Goal: Navigation & Orientation: Find specific page/section

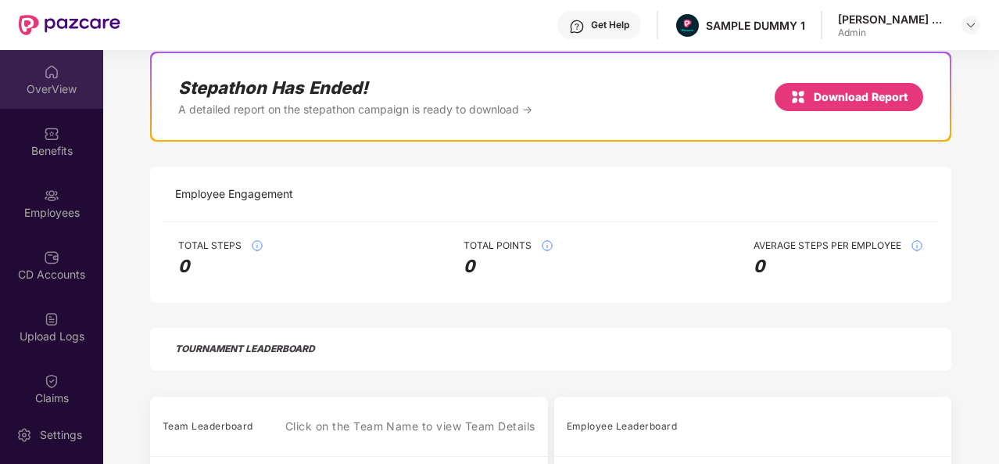
click at [52, 93] on div "OverView" at bounding box center [51, 89] width 103 height 16
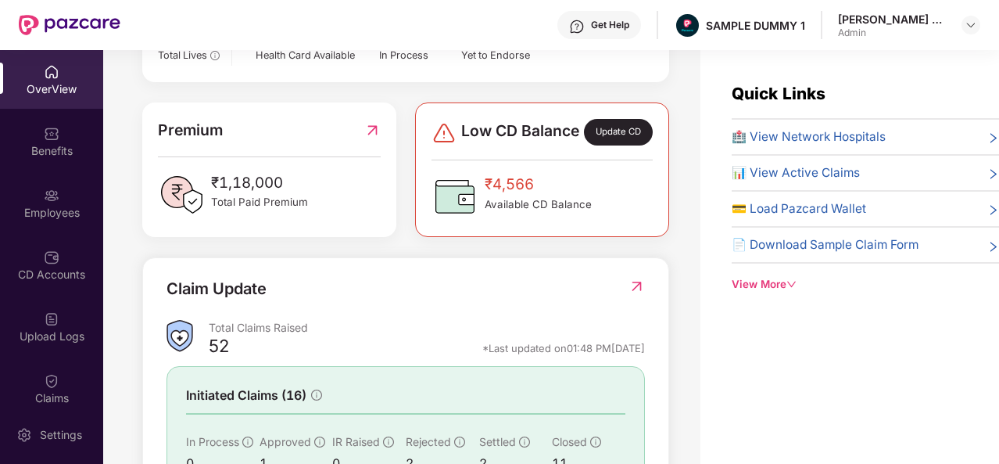
scroll to position [362, 0]
click at [821, 124] on div "Quick Links 🏥 View Network Hospitals 📊 View Active Claims 💳 Load Pazcard Wallet…" at bounding box center [865, 186] width 267 height 211
click at [819, 132] on span "🏥 View Network Hospitals" at bounding box center [809, 136] width 154 height 19
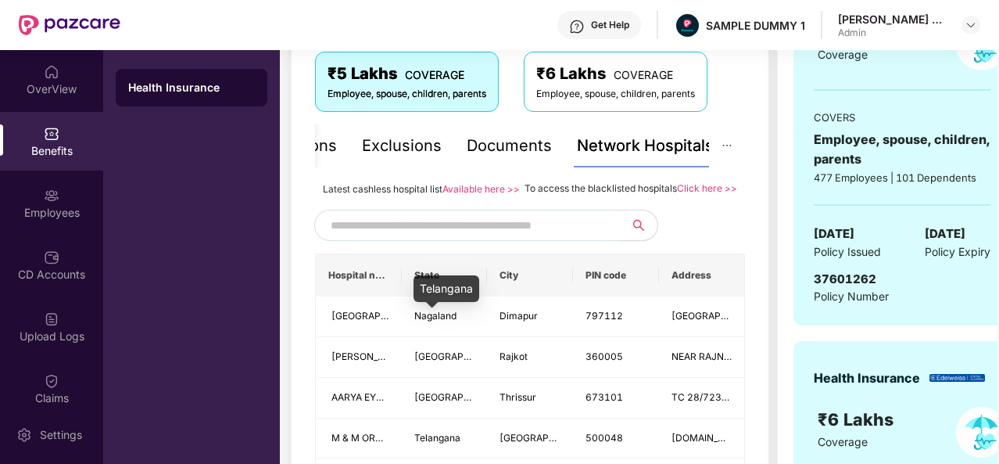
scroll to position [197, 0]
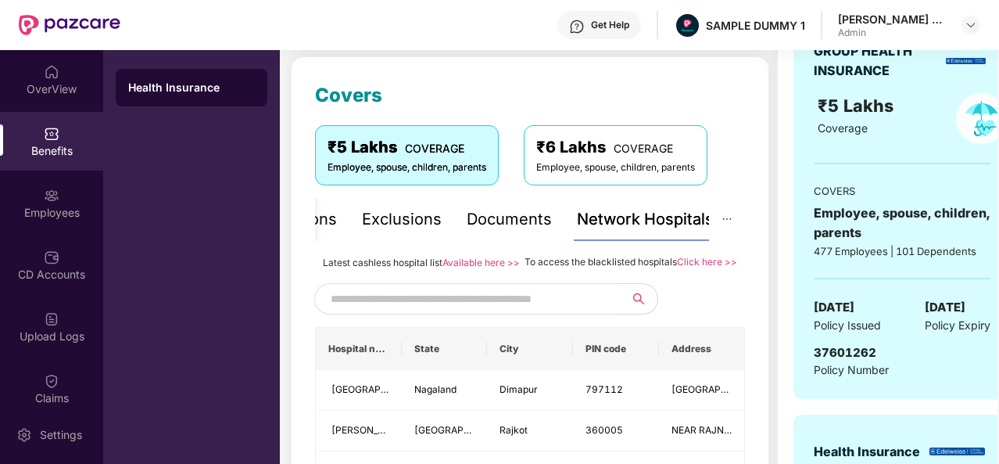
click at [489, 231] on div "Documents" at bounding box center [509, 219] width 85 height 43
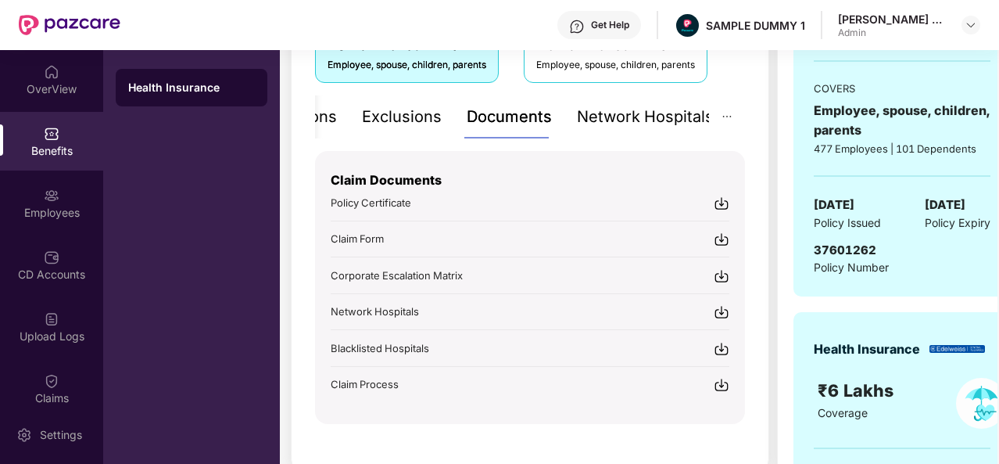
scroll to position [300, 0]
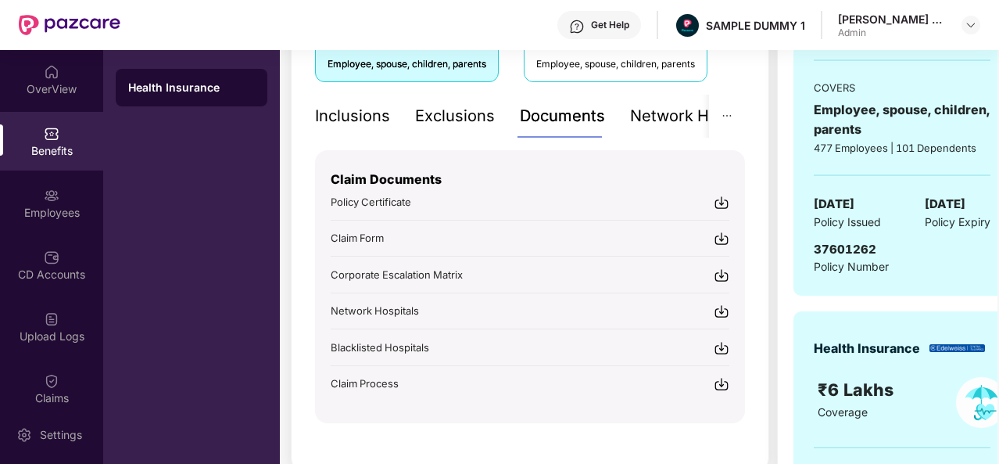
click at [325, 110] on div "Inclusions" at bounding box center [352, 116] width 75 height 24
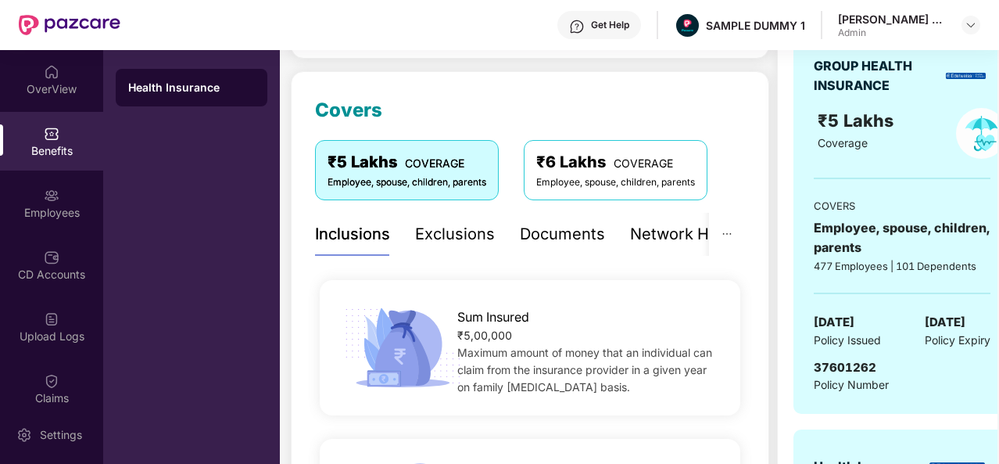
scroll to position [175, 0]
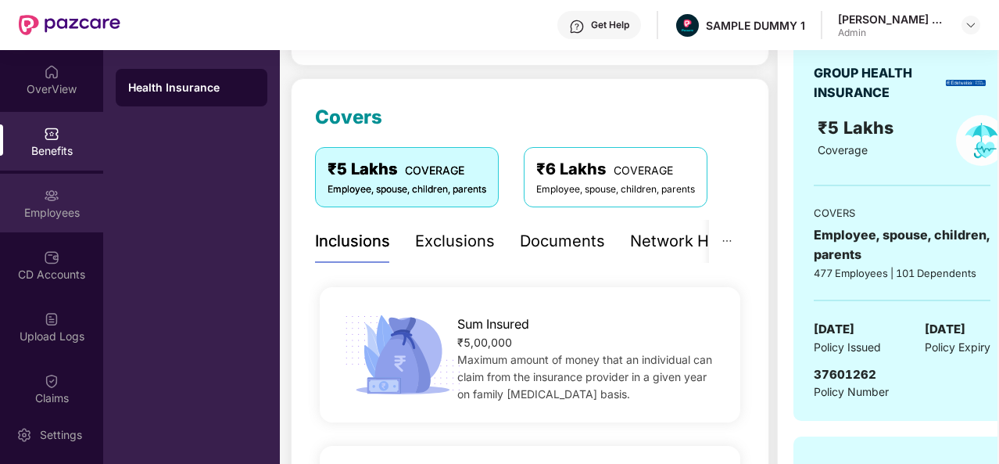
click at [44, 199] on img at bounding box center [52, 196] width 16 height 16
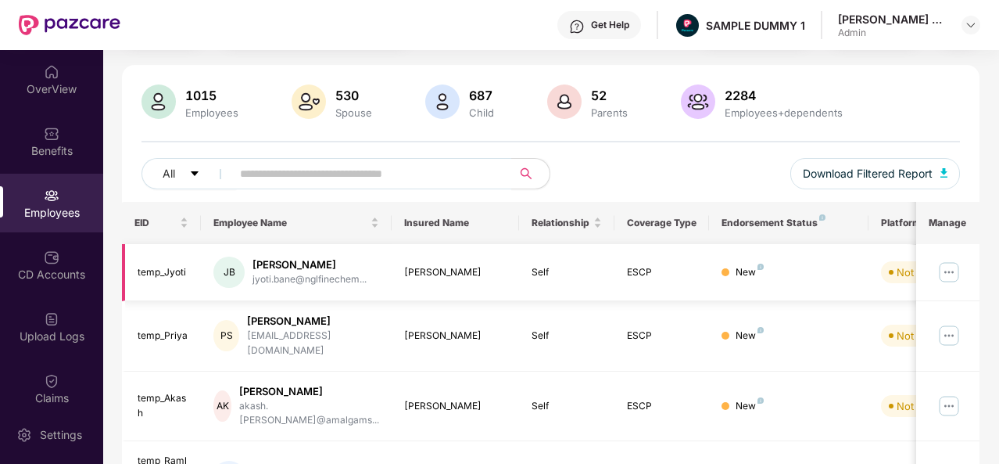
scroll to position [0, 0]
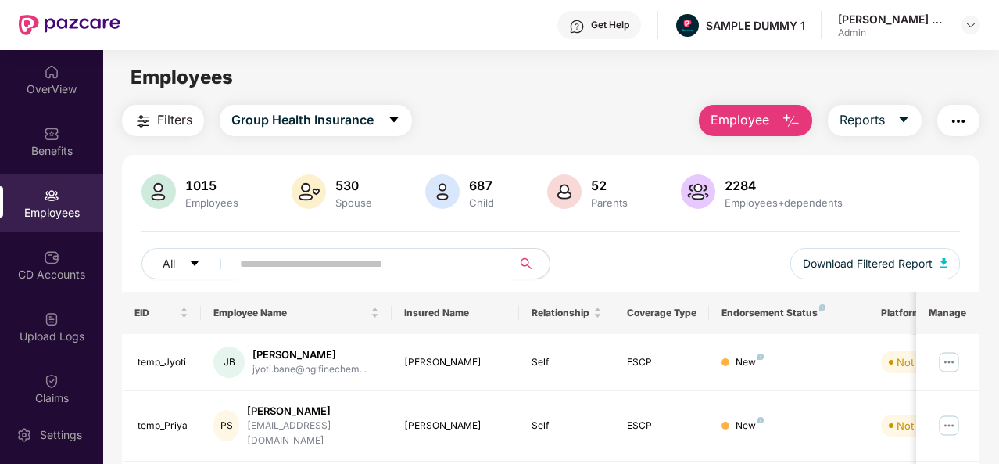
click at [786, 119] on img "button" at bounding box center [791, 121] width 19 height 19
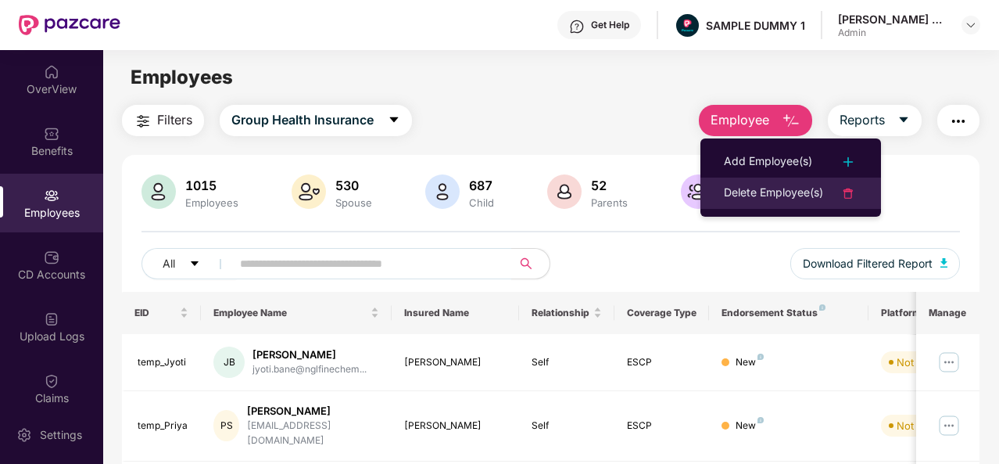
click at [750, 178] on li "Delete Employee(s)" at bounding box center [790, 192] width 181 height 31
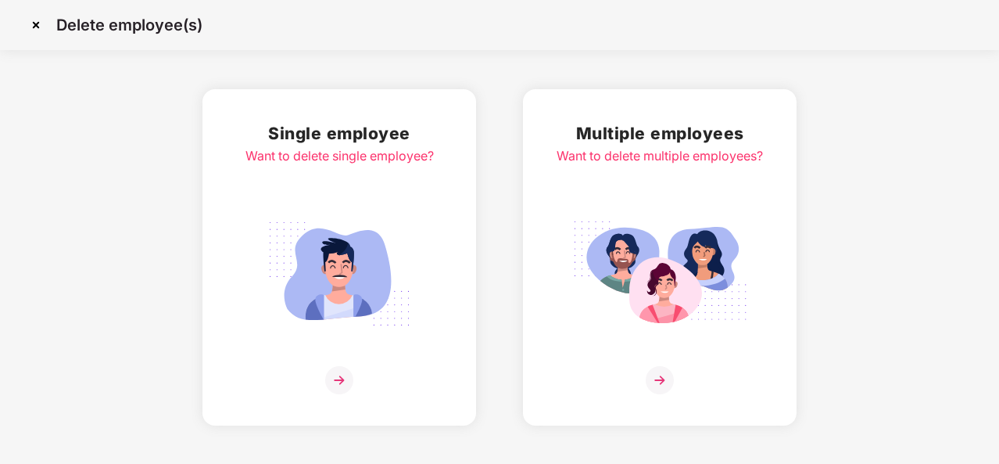
click at [41, 28] on img at bounding box center [35, 25] width 25 height 25
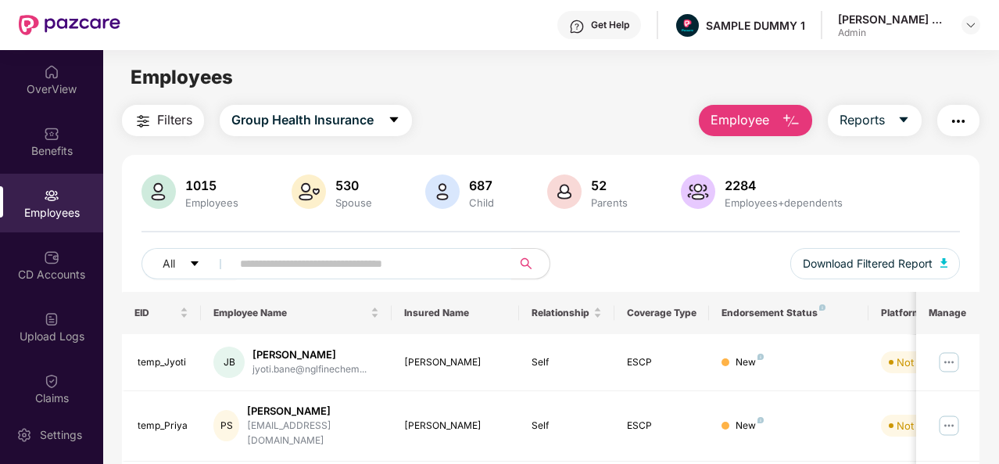
click at [50, 260] on img at bounding box center [52, 257] width 16 height 16
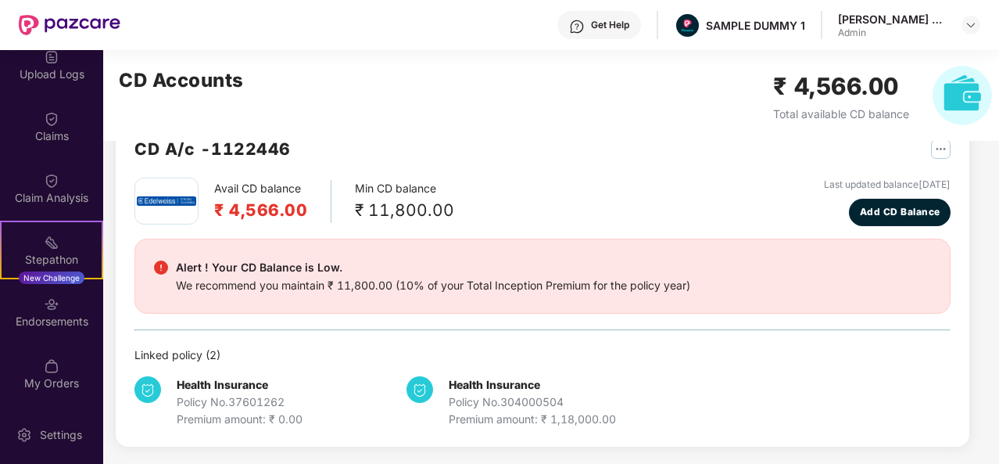
scroll to position [263, 0]
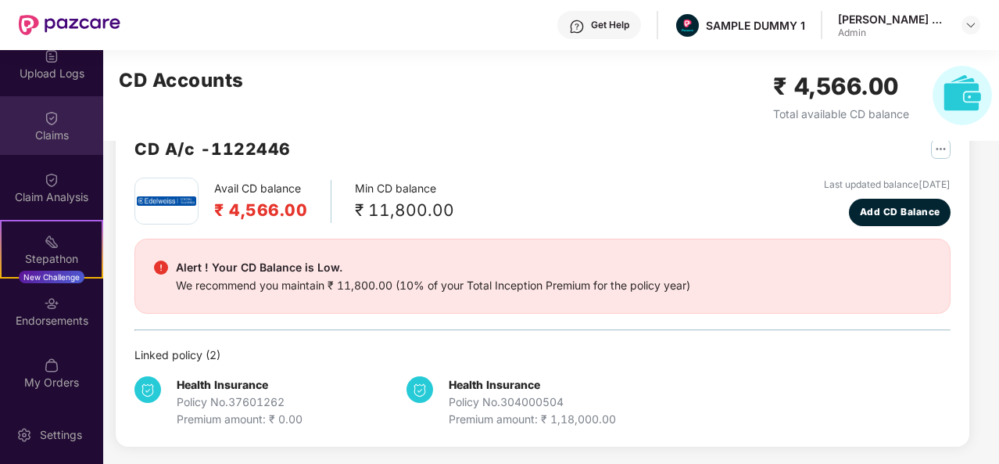
click at [63, 132] on div "Claims" at bounding box center [51, 135] width 103 height 16
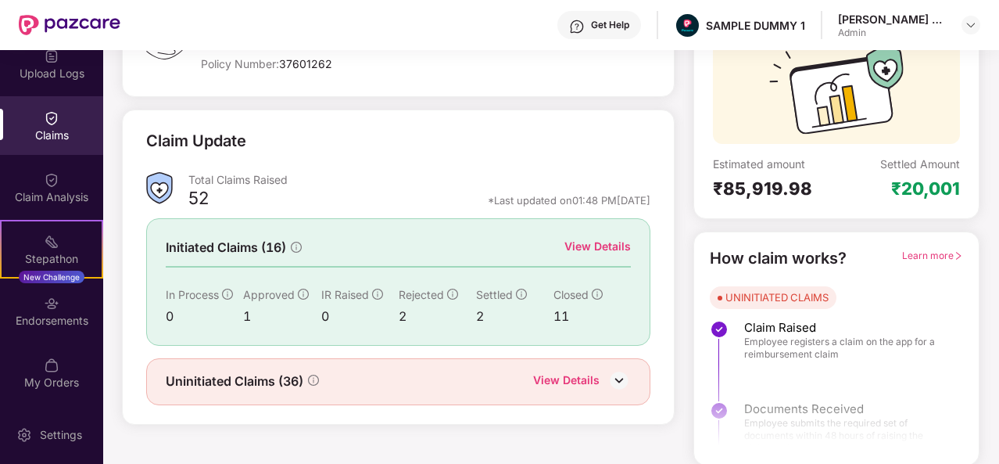
scroll to position [147, 0]
click at [600, 245] on div "View Details" at bounding box center [597, 246] width 66 height 17
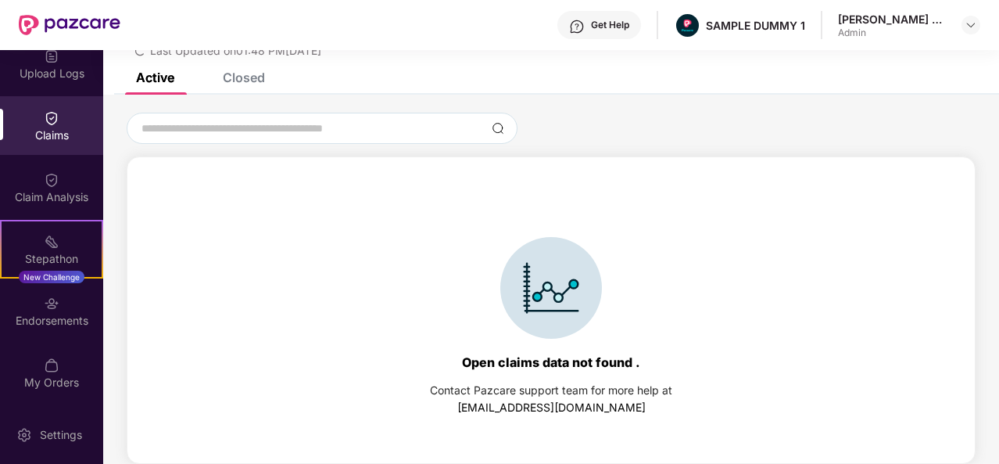
scroll to position [67, 0]
click at [258, 76] on div "Closed" at bounding box center [244, 78] width 42 height 16
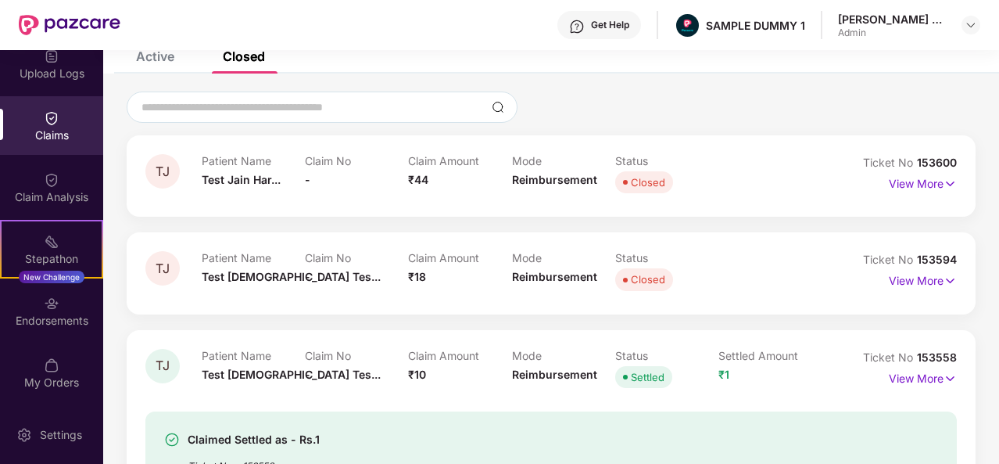
scroll to position [0, 0]
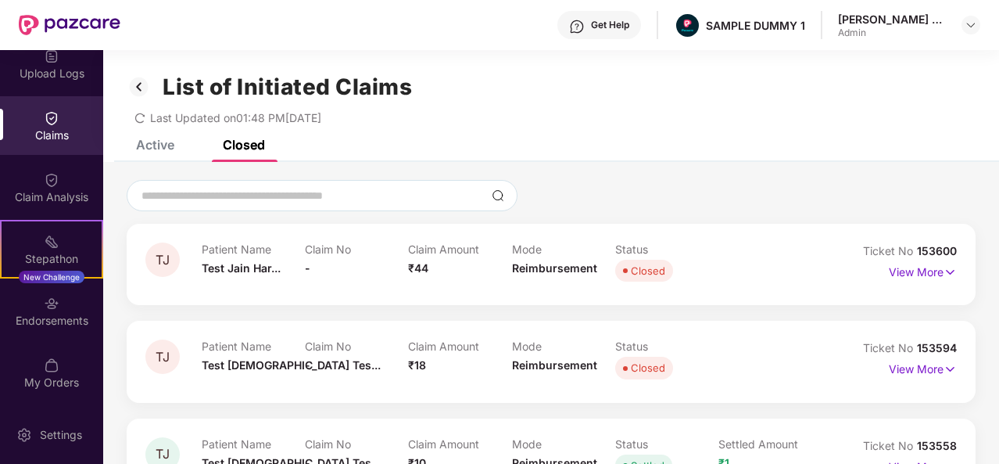
click at [141, 85] on img at bounding box center [139, 86] width 25 height 27
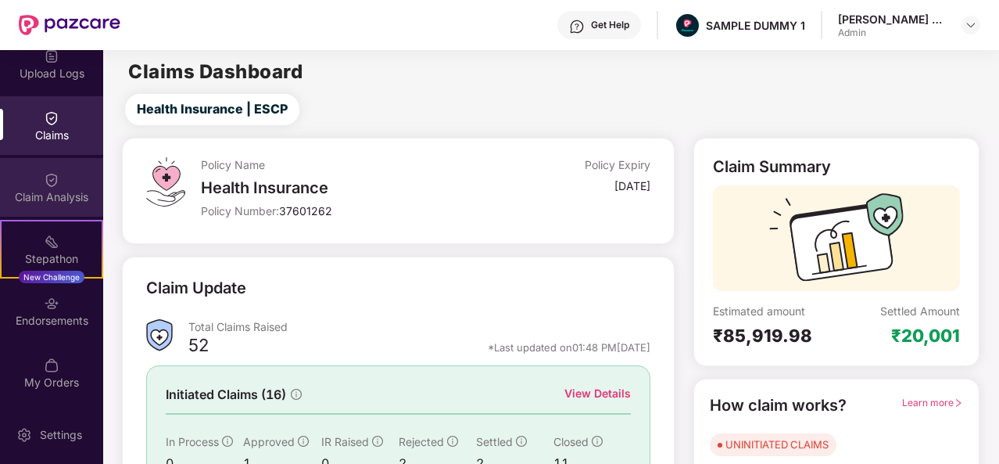
click at [82, 180] on div "Claim Analysis" at bounding box center [51, 187] width 103 height 59
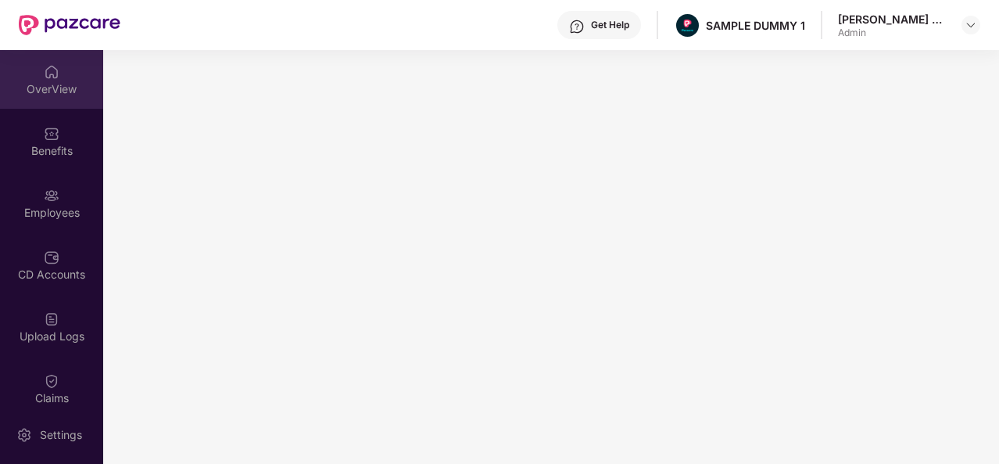
click at [59, 78] on div "OverView" at bounding box center [51, 79] width 103 height 59
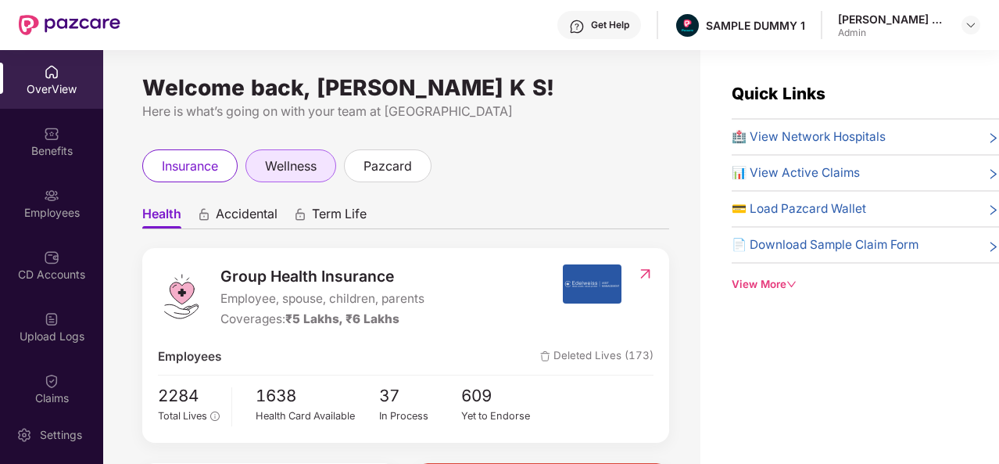
click at [252, 162] on div "wellness" at bounding box center [290, 165] width 91 height 33
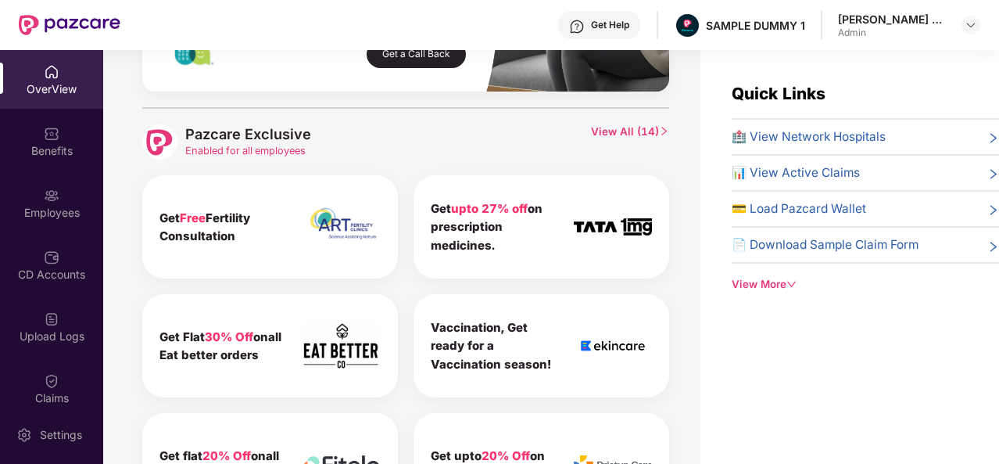
scroll to position [715, 0]
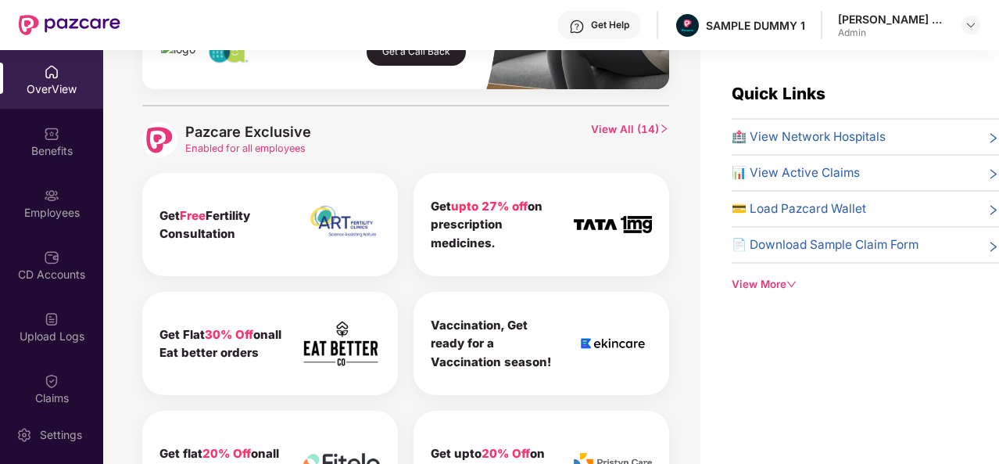
click at [614, 127] on span "View All ( 14 )" at bounding box center [630, 139] width 78 height 35
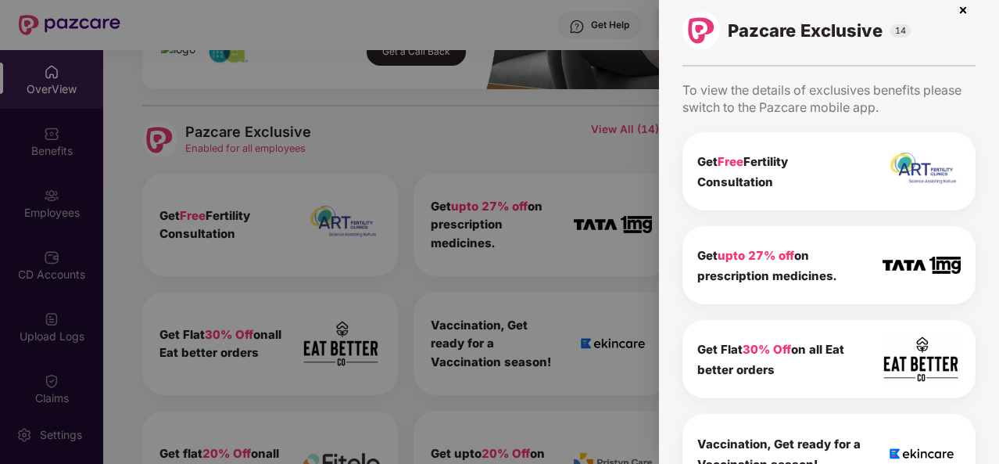
scroll to position [0, 0]
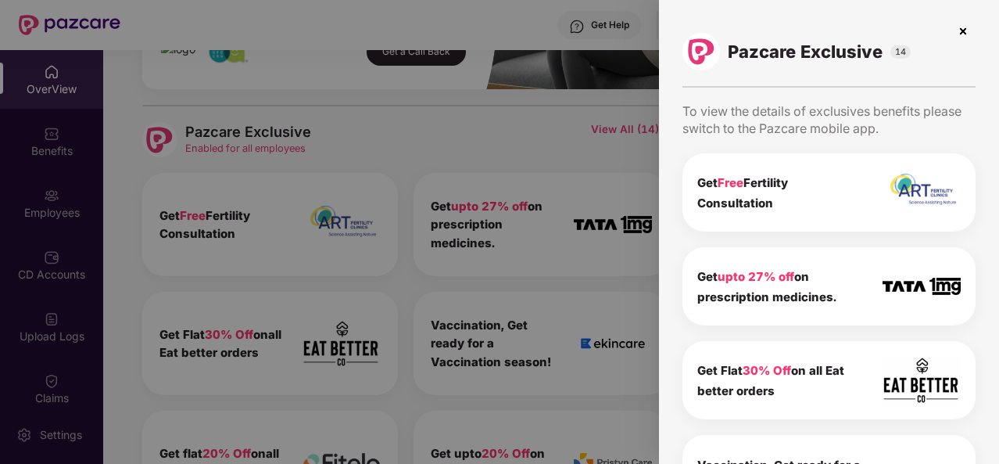
click at [953, 30] on img at bounding box center [963, 31] width 25 height 25
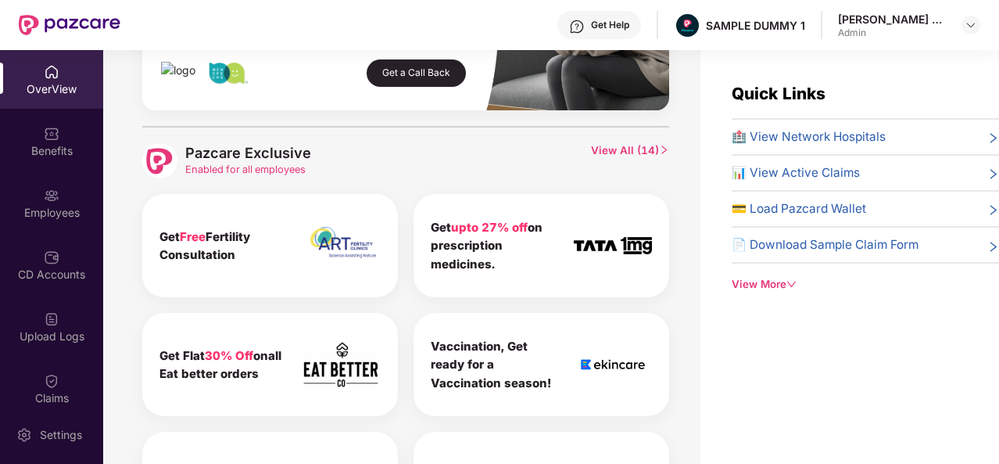
scroll to position [705, 0]
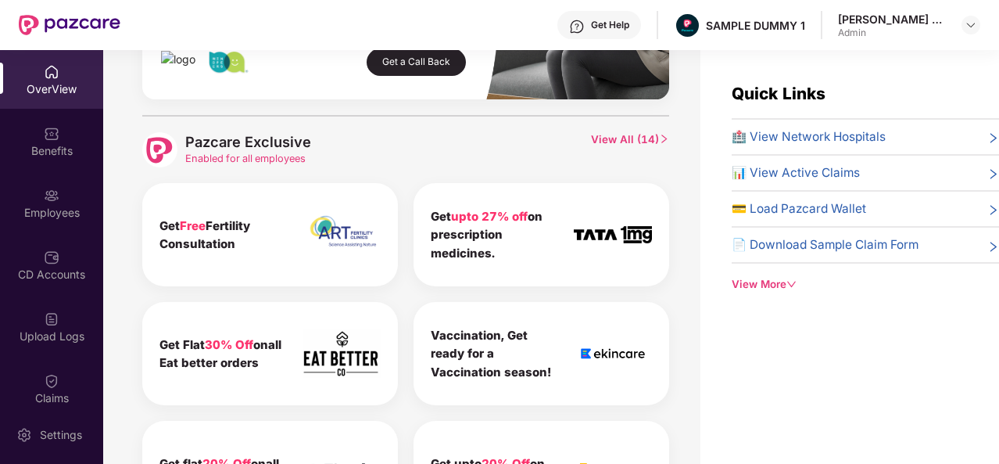
click at [619, 153] on span "View All ( 14 )" at bounding box center [630, 149] width 78 height 35
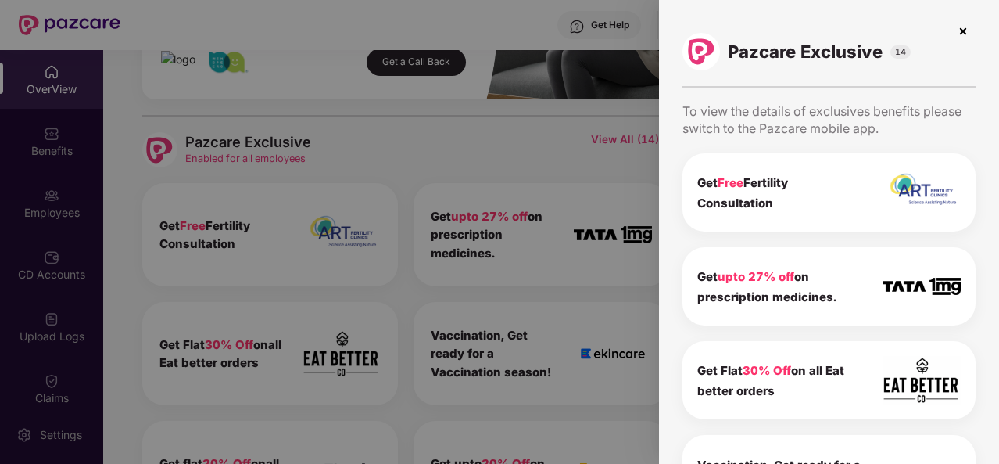
click at [961, 30] on img at bounding box center [963, 31] width 25 height 25
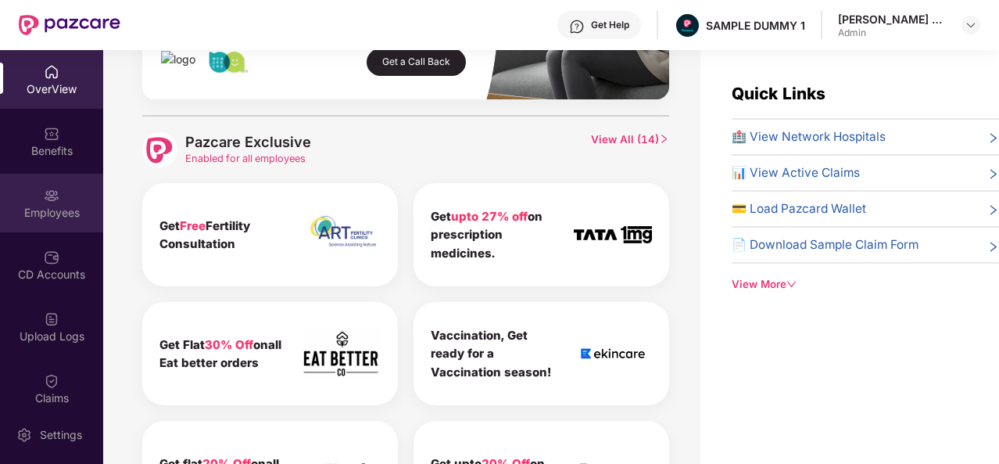
click at [58, 207] on div "Employees" at bounding box center [51, 213] width 103 height 16
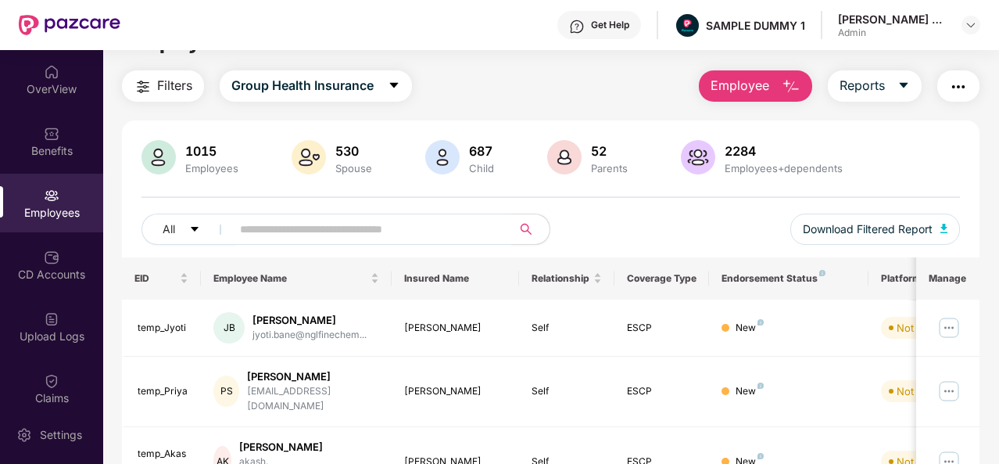
scroll to position [33, 0]
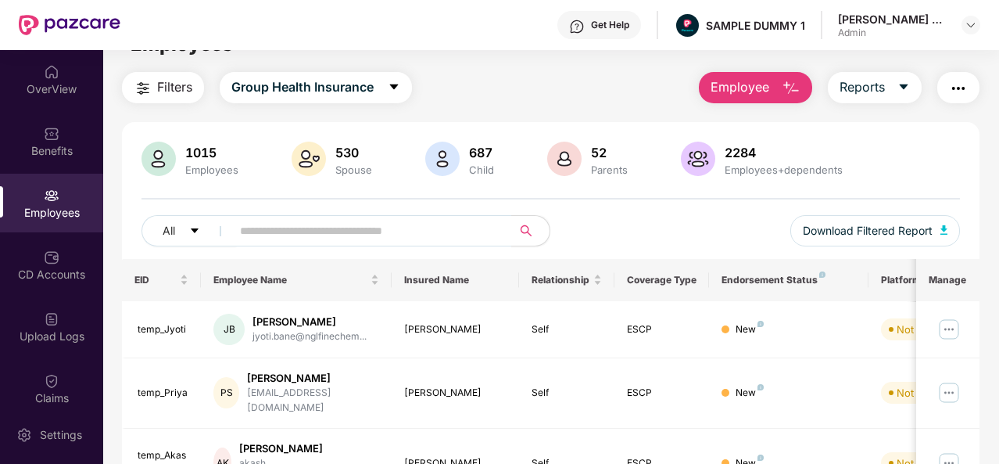
click at [800, 85] on img "button" at bounding box center [791, 88] width 19 height 19
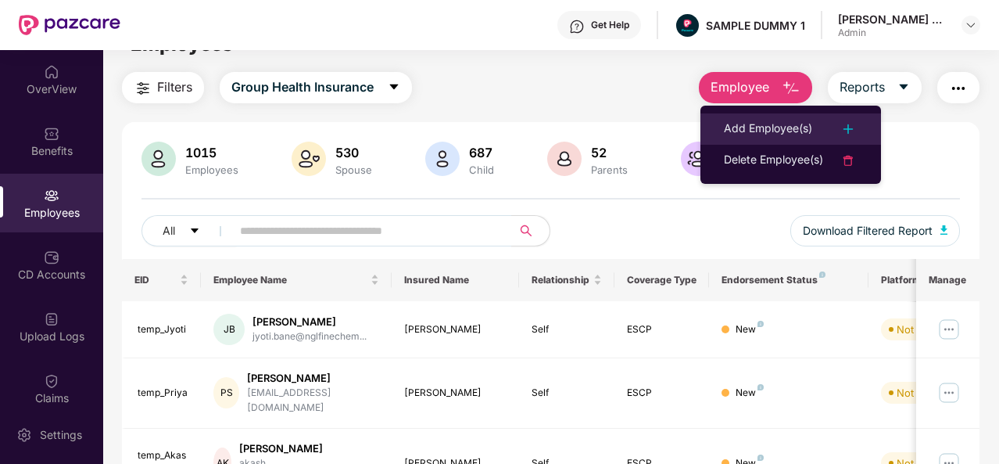
click at [789, 131] on div "Add Employee(s)" at bounding box center [768, 129] width 88 height 19
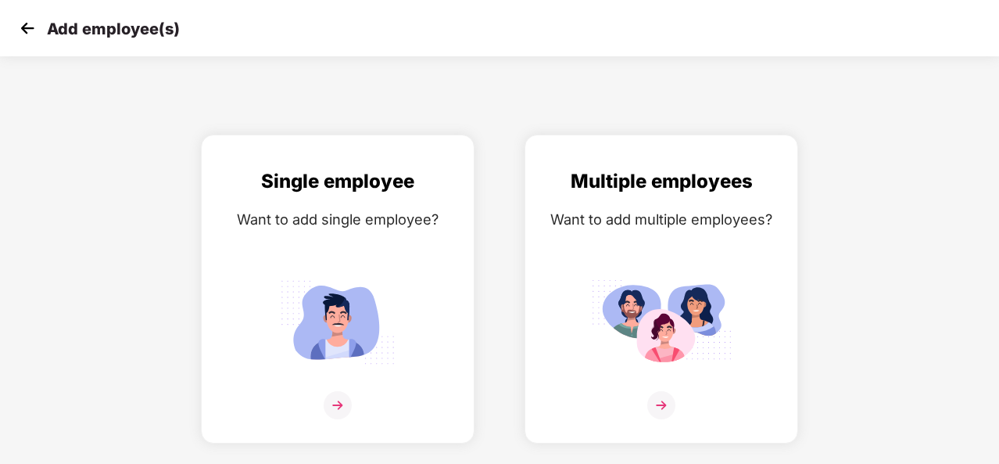
click at [20, 23] on img at bounding box center [27, 27] width 23 height 23
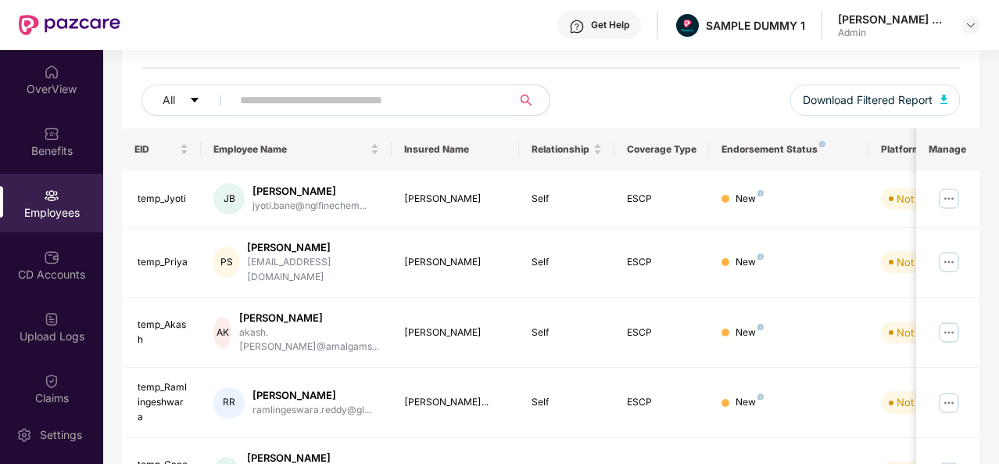
scroll to position [164, 0]
